Goal: Check status: Check status

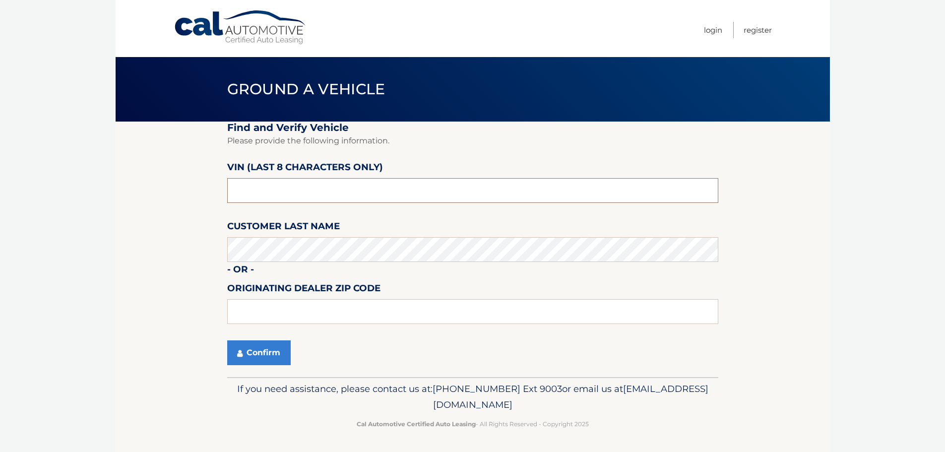
paste input "502428**"
drag, startPoint x: 279, startPoint y: 189, endPoint x: 187, endPoint y: 191, distance: 92.8
click at [187, 191] on section "Find and Verify Vehicle Please provide the following information. VIN (last 8 c…" at bounding box center [473, 249] width 714 height 255
type input "502428**"
click at [254, 185] on input "text" at bounding box center [472, 190] width 491 height 25
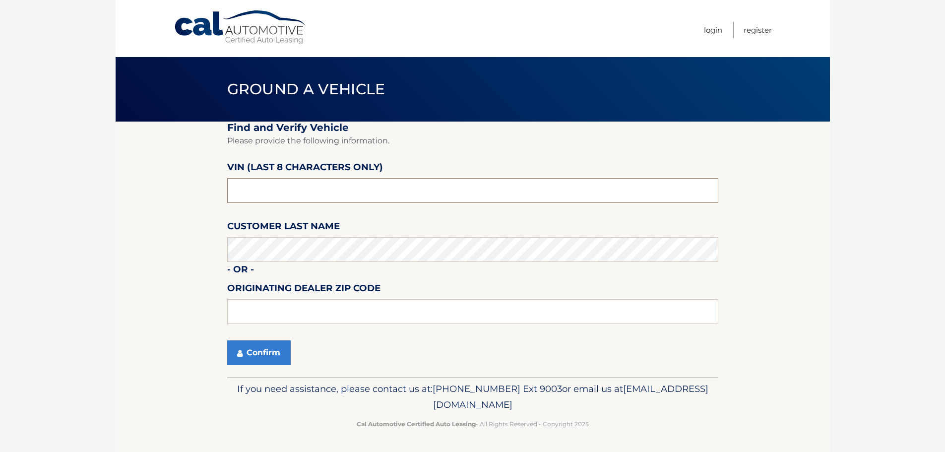
click at [252, 188] on input "text" at bounding box center [472, 190] width 491 height 25
drag, startPoint x: 252, startPoint y: 188, endPoint x: 253, endPoint y: 197, distance: 9.1
click at [253, 195] on input "text" at bounding box center [472, 190] width 491 height 25
click at [245, 314] on input "text" at bounding box center [472, 311] width 491 height 25
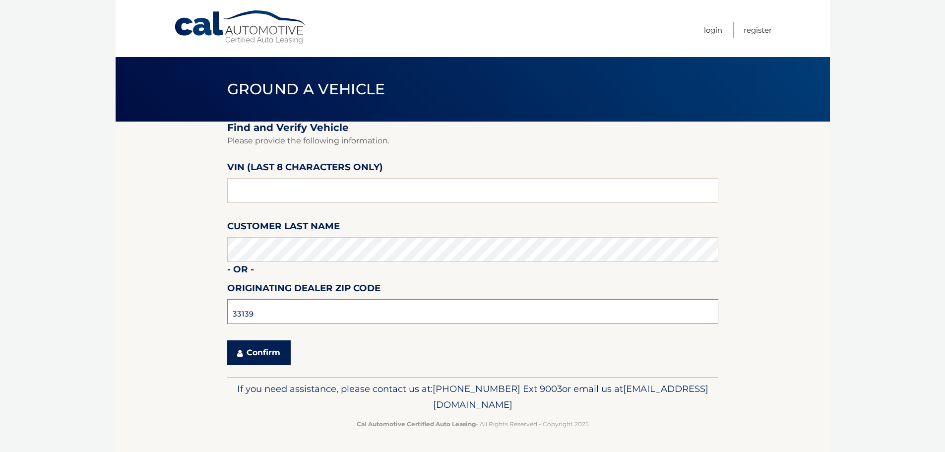
type input "33139"
click at [273, 354] on button "Confirm" at bounding box center [258, 352] width 63 height 25
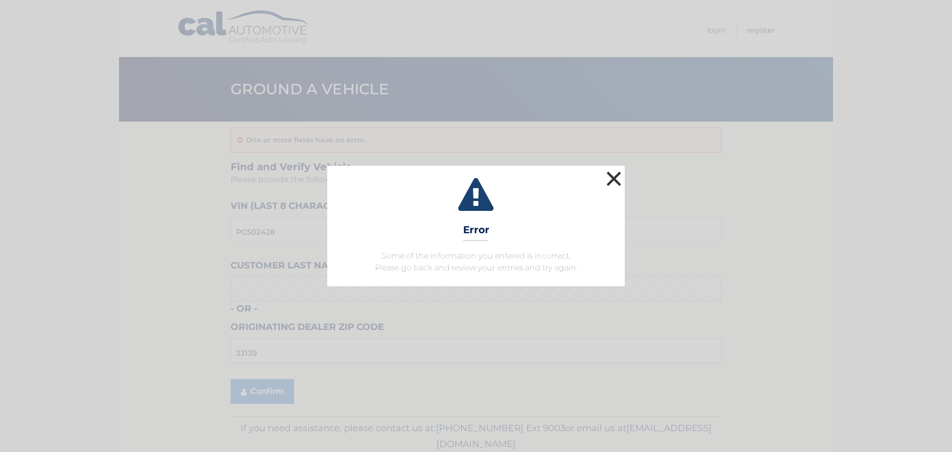
click at [613, 179] on button "×" at bounding box center [614, 179] width 20 height 20
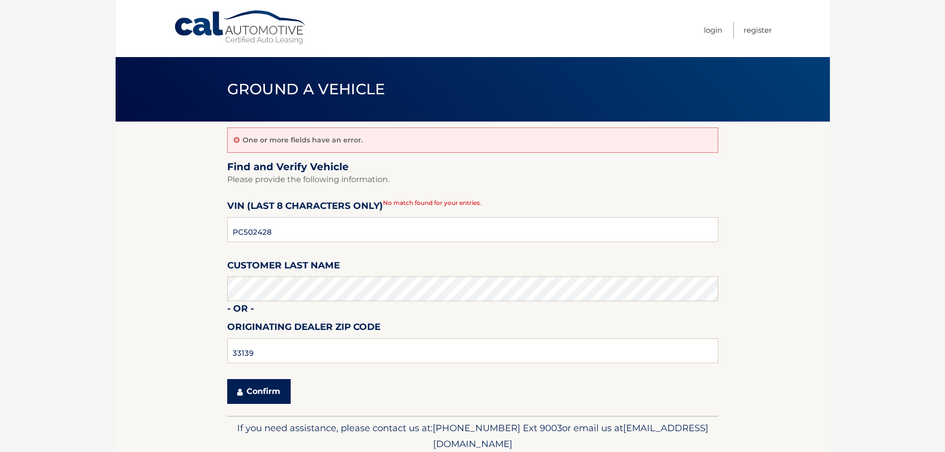
click at [251, 389] on button "Confirm" at bounding box center [258, 391] width 63 height 25
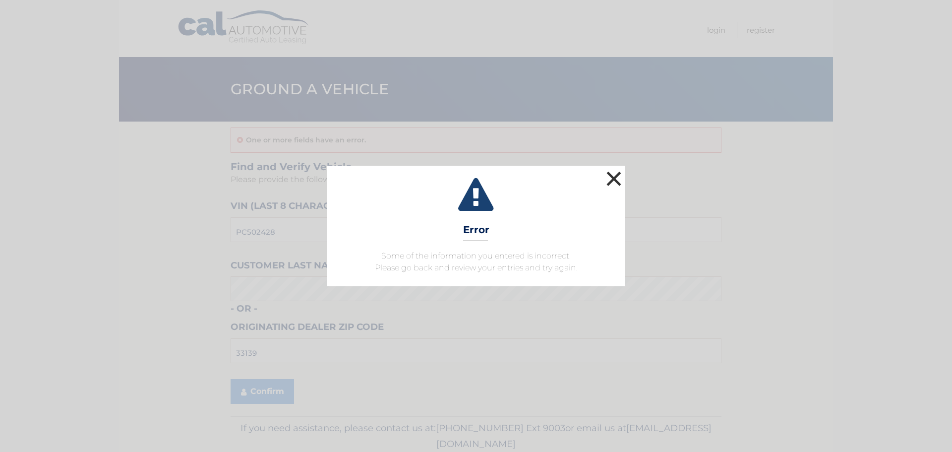
click at [610, 182] on button "×" at bounding box center [614, 179] width 20 height 20
click at [624, 178] on button "×" at bounding box center [614, 179] width 20 height 20
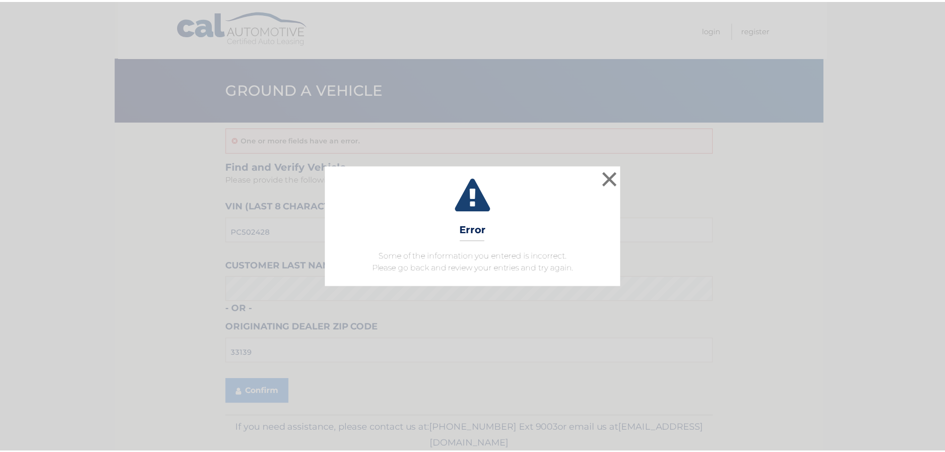
scroll to position [0, 0]
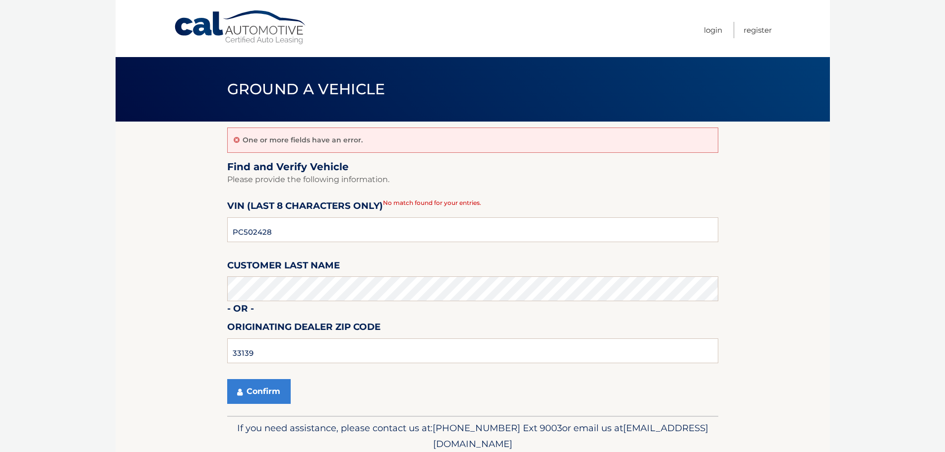
click at [264, 32] on link "Cal Automotive" at bounding box center [241, 27] width 134 height 35
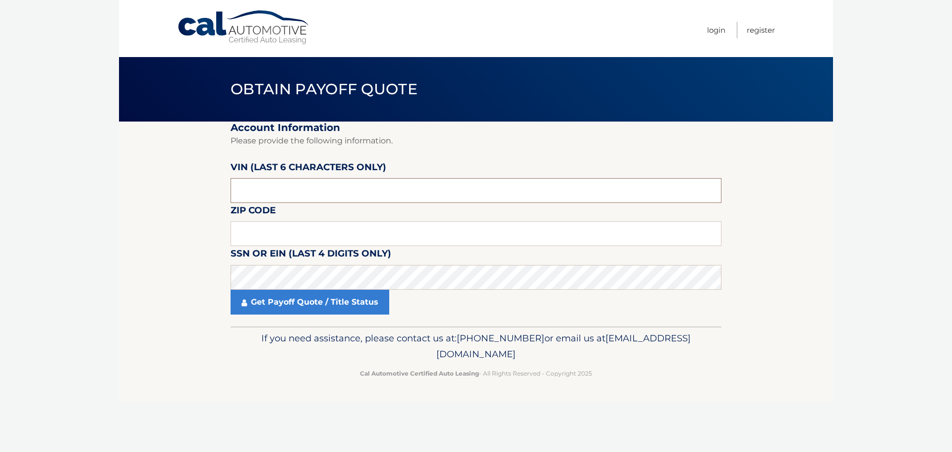
click at [254, 188] on input "text" at bounding box center [476, 190] width 491 height 25
click at [250, 190] on input "text" at bounding box center [476, 190] width 491 height 25
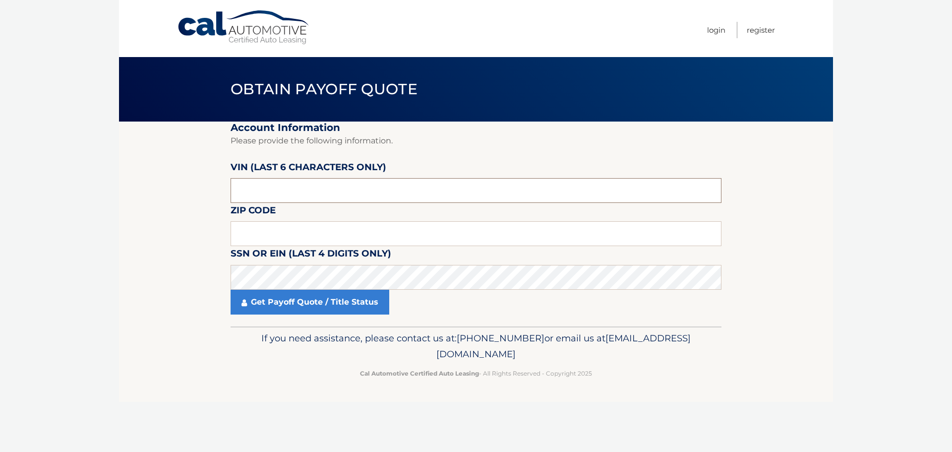
click at [250, 190] on input "text" at bounding box center [476, 190] width 491 height 25
click at [261, 236] on input "text" at bounding box center [476, 233] width 491 height 25
type input "33139"
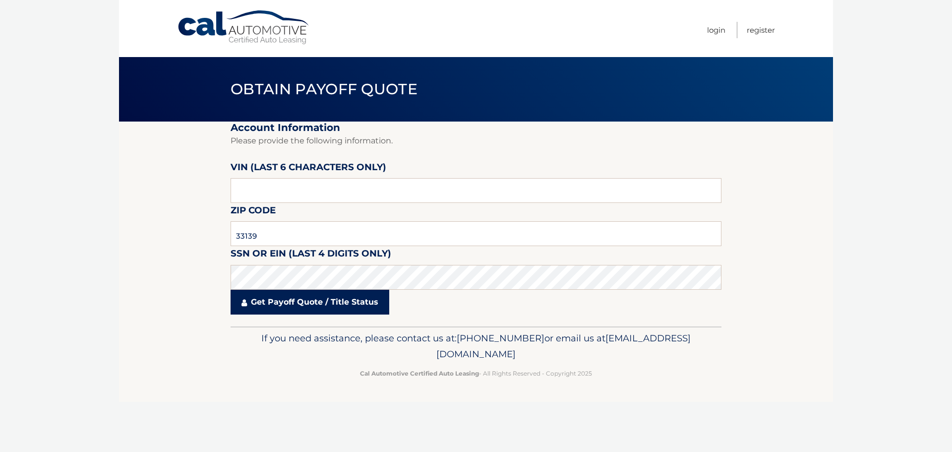
click at [318, 304] on link "Get Payoff Quote / Title Status" at bounding box center [310, 302] width 159 height 25
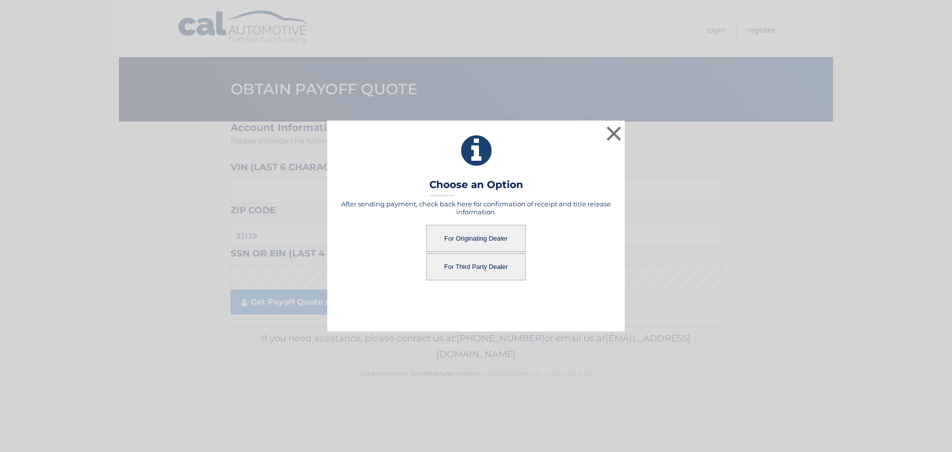
click at [479, 238] on button "For Originating Dealer" at bounding box center [476, 238] width 99 height 27
click at [477, 239] on button "For Originating Dealer" at bounding box center [476, 238] width 99 height 27
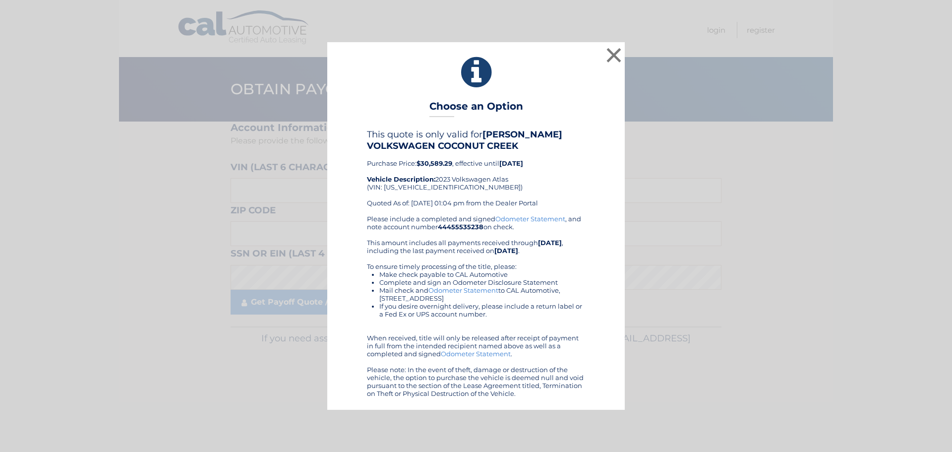
click at [523, 218] on link "Odometer Statement" at bounding box center [531, 219] width 70 height 8
click at [475, 291] on link "Odometer Statement" at bounding box center [464, 290] width 70 height 8
